Goal: Transaction & Acquisition: Subscribe to service/newsletter

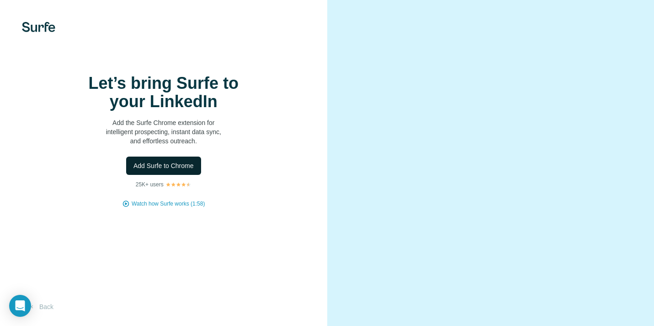
click at [159, 173] on button "Add Surfe to Chrome" at bounding box center [163, 165] width 75 height 18
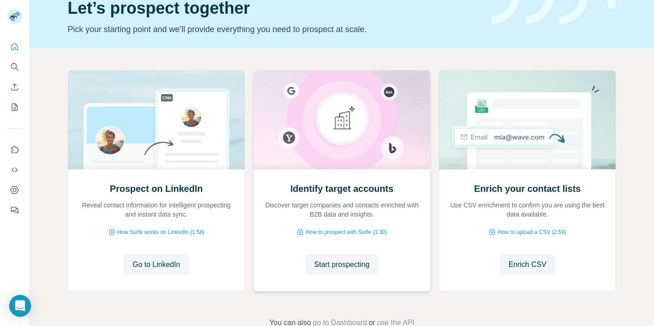
scroll to position [44, 0]
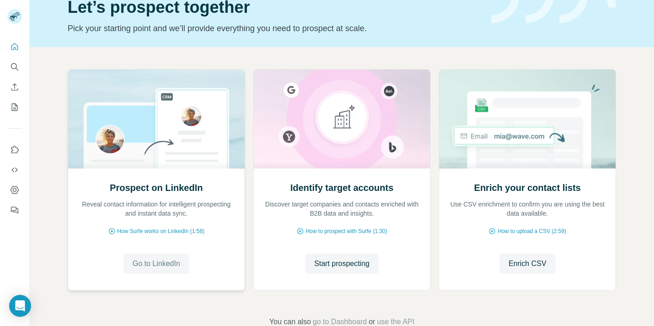
click at [153, 258] on span "Go to LinkedIn" at bounding box center [157, 263] width 48 height 11
click at [14, 111] on icon "My lists" at bounding box center [14, 106] width 9 height 9
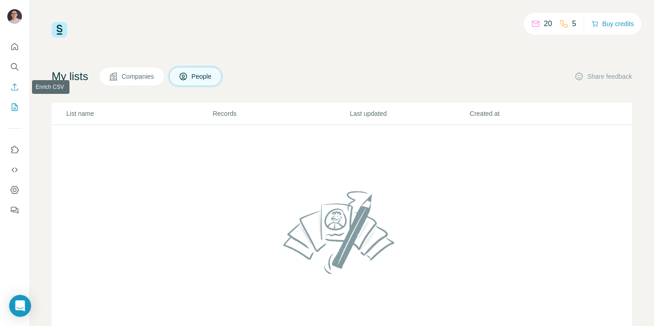
click at [17, 81] on button "Enrich CSV" at bounding box center [14, 87] width 15 height 16
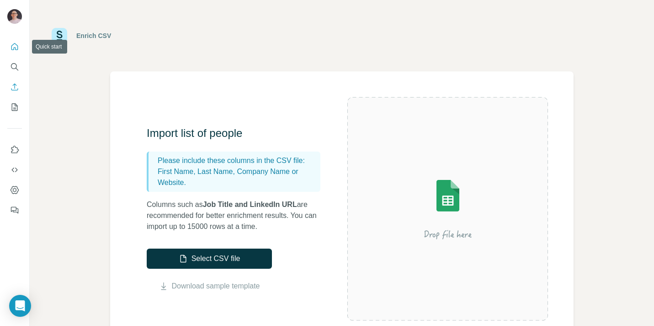
click at [11, 45] on icon "Quick start" at bounding box center [14, 46] width 9 height 9
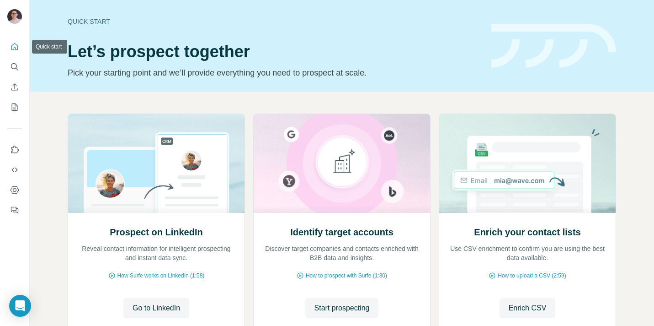
click at [9, 36] on div at bounding box center [14, 125] width 29 height 185
click at [9, 40] on button "Quick start" at bounding box center [14, 46] width 15 height 16
click at [18, 44] on icon "Quick start" at bounding box center [14, 46] width 9 height 9
click at [17, 112] on button "My lists" at bounding box center [14, 107] width 15 height 16
click at [17, 190] on icon "Dashboard" at bounding box center [14, 189] width 9 height 9
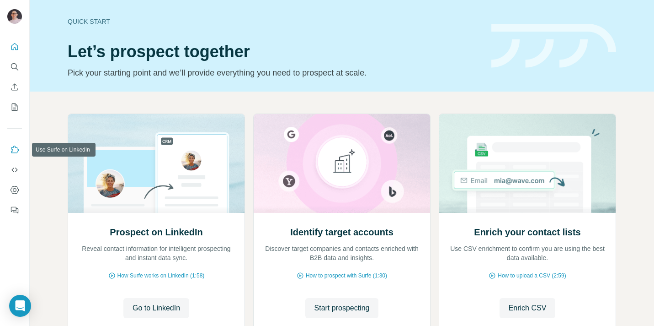
click at [13, 154] on button "Use Surfe on LinkedIn" at bounding box center [14, 149] width 15 height 16
